Goal: Find specific page/section: Find specific page/section

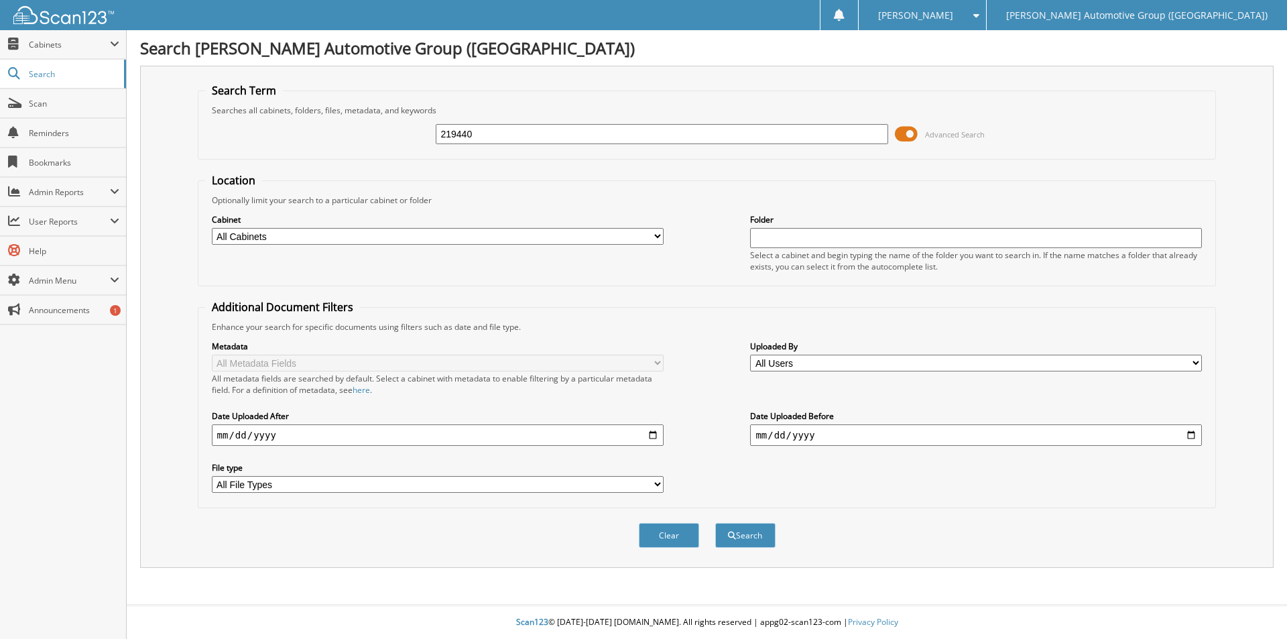
type input "219440"
click at [715, 523] on button "Search" at bounding box center [745, 535] width 60 height 25
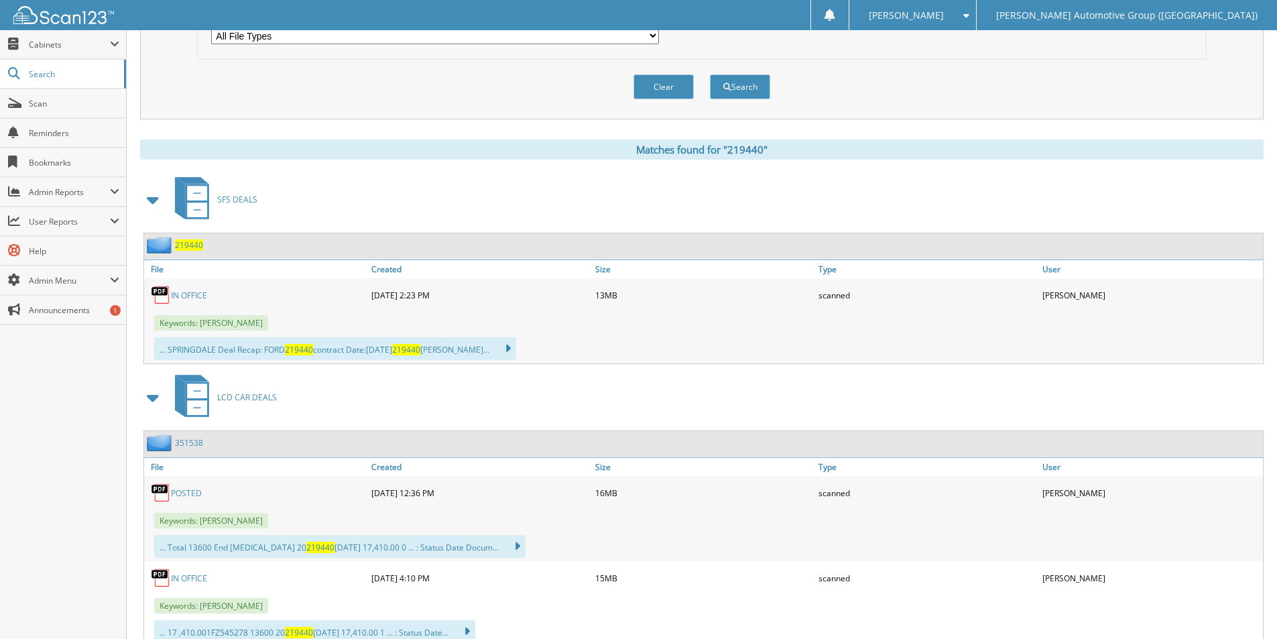
scroll to position [469, 0]
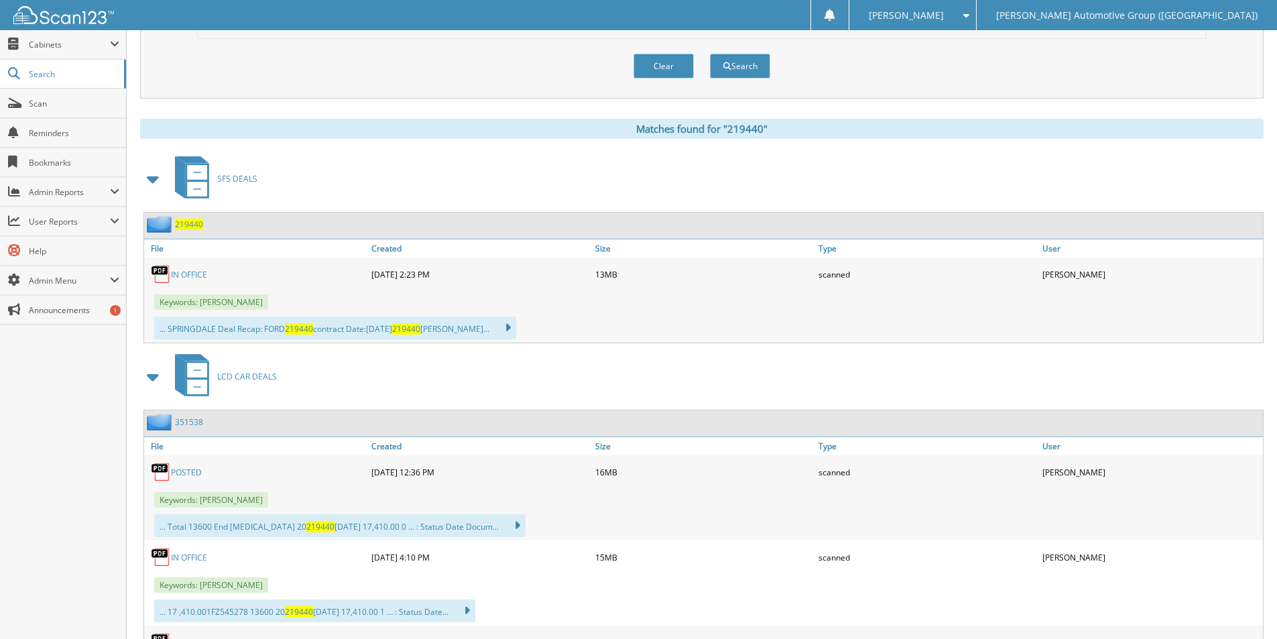
click at [196, 225] on span "219440" at bounding box center [189, 224] width 28 height 11
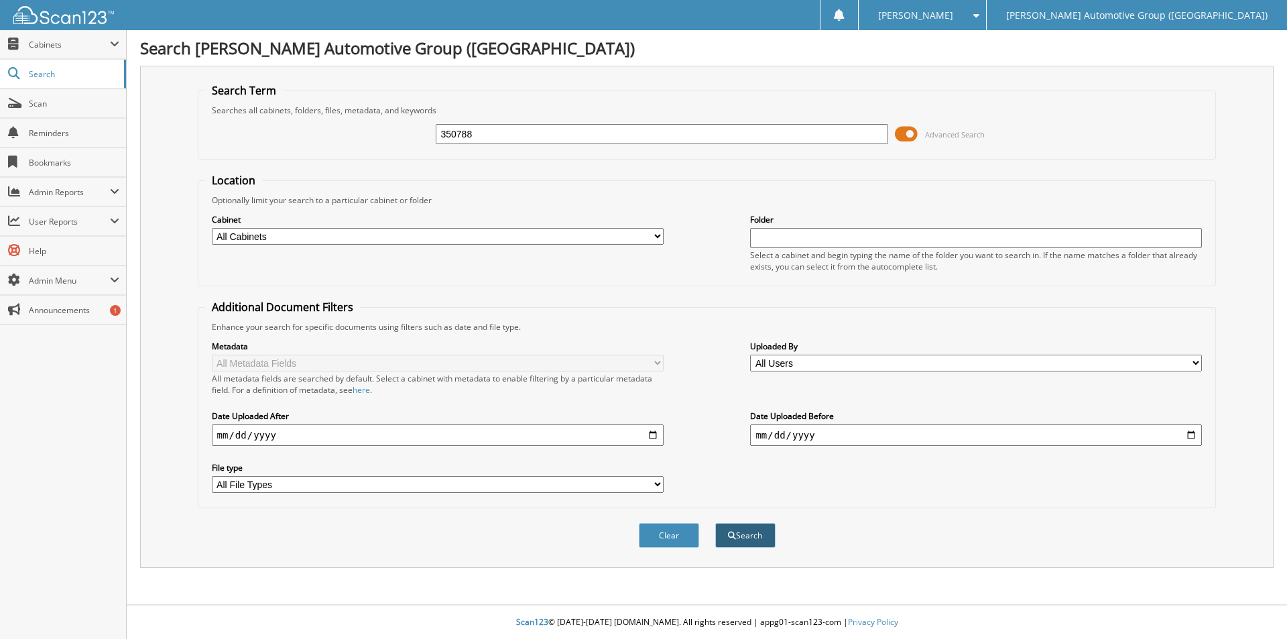
type input "350788"
click at [739, 536] on button "Search" at bounding box center [745, 535] width 60 height 25
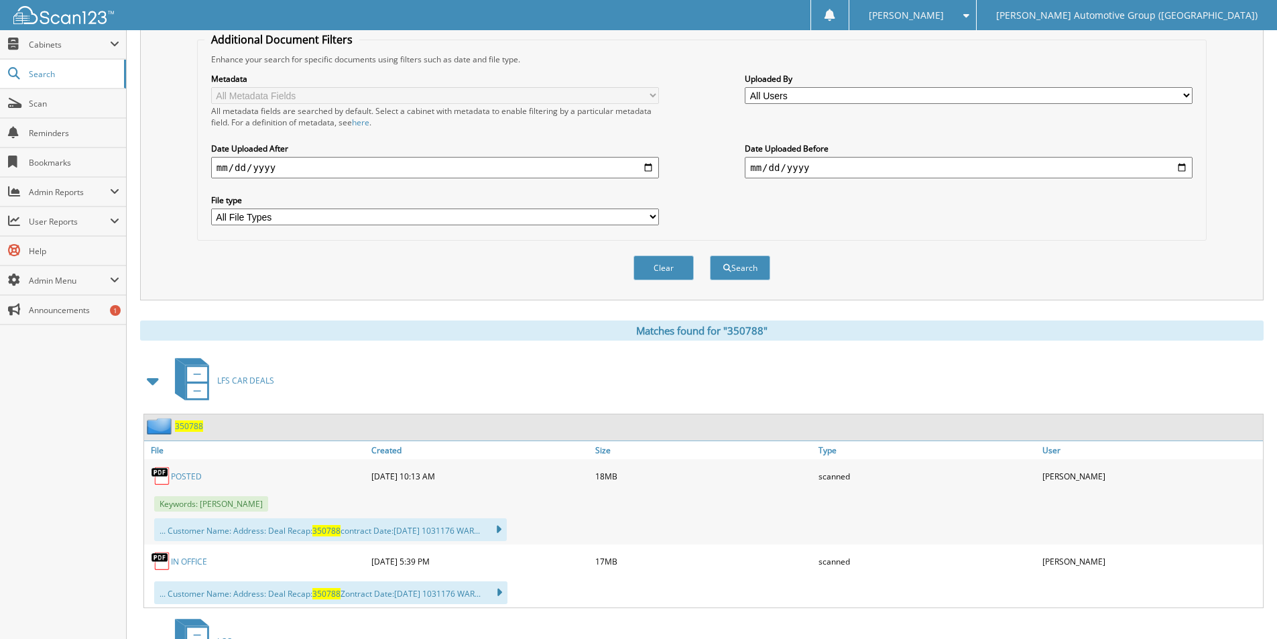
scroll to position [268, 0]
drag, startPoint x: 1074, startPoint y: 296, endPoint x: 1066, endPoint y: 295, distance: 8.1
click at [1074, 296] on div "Search Term Searches all cabinets, folders, files, metadata, and keywords 35078…" at bounding box center [701, 49] width 1123 height 502
click at [90, 107] on span "Scan" at bounding box center [74, 103] width 90 height 11
